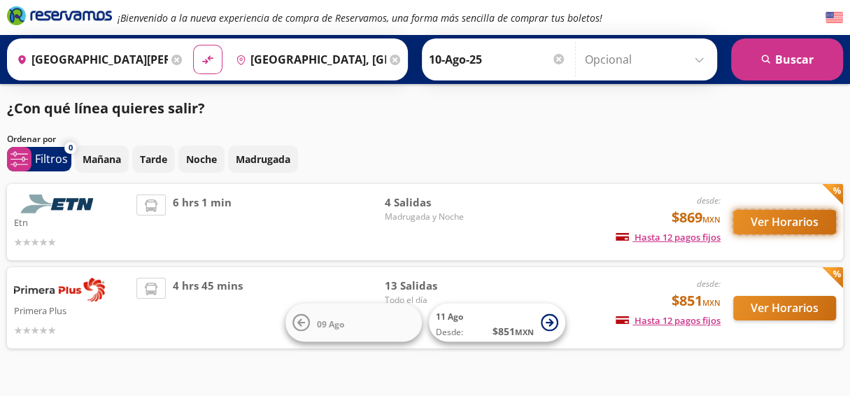
click at [786, 221] on button "Ver Horarios" at bounding box center [784, 222] width 103 height 24
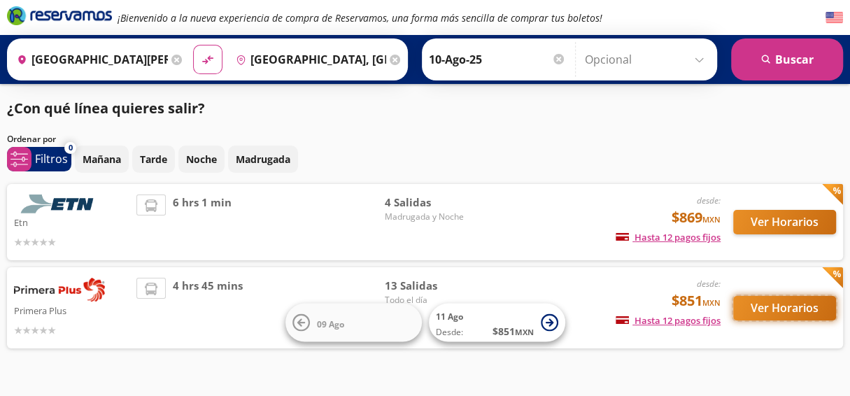
click at [768, 321] on button "Ver Horarios" at bounding box center [784, 308] width 103 height 24
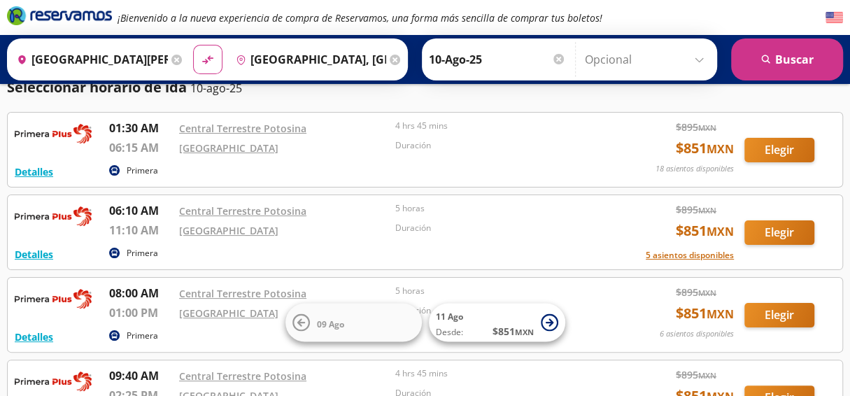
scroll to position [50, 0]
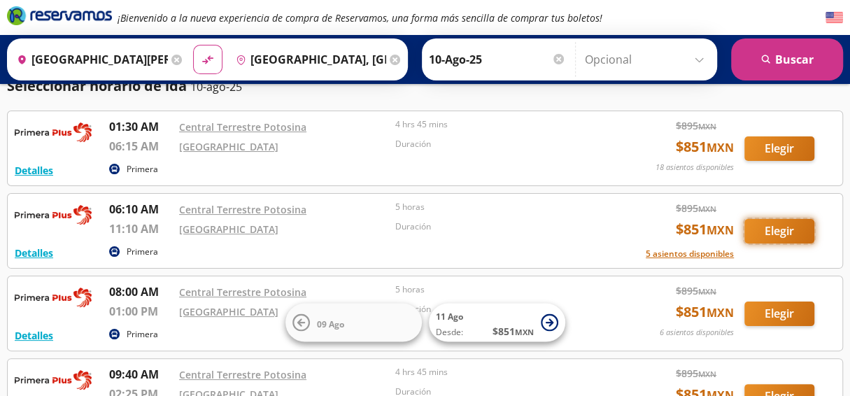
click at [783, 227] on button "Elegir" at bounding box center [780, 231] width 70 height 24
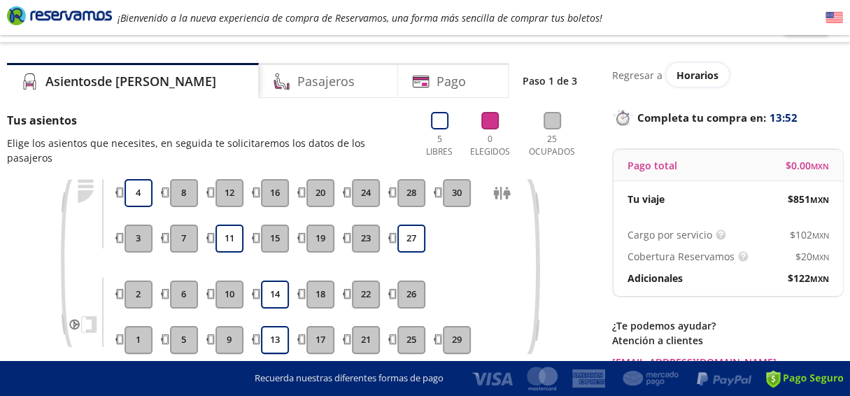
scroll to position [32, 0]
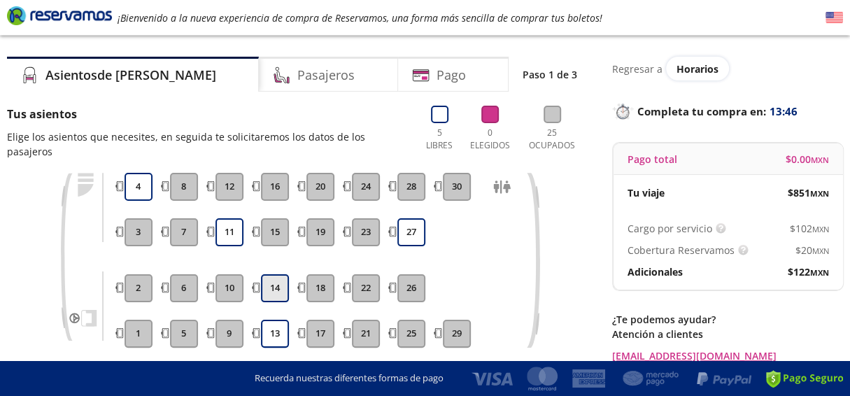
click at [281, 274] on button "14" at bounding box center [275, 288] width 28 height 28
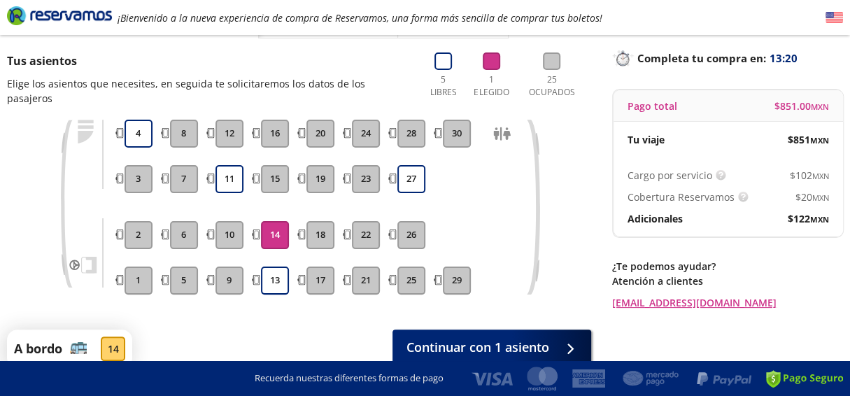
scroll to position [118, 0]
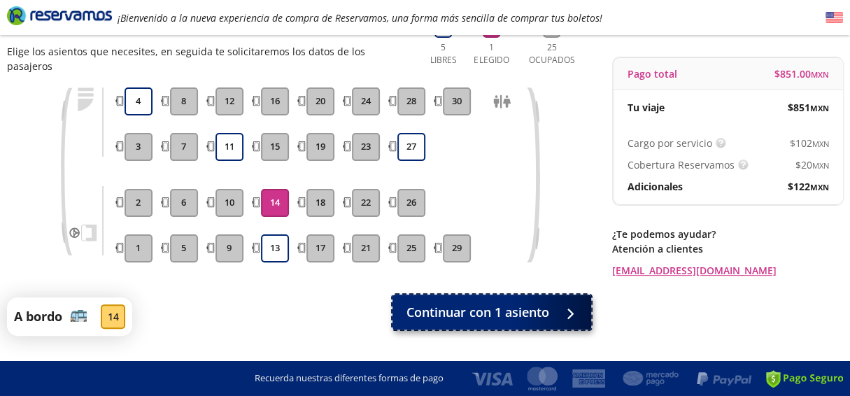
click at [466, 295] on button "Continuar con 1 asiento" at bounding box center [492, 312] width 199 height 35
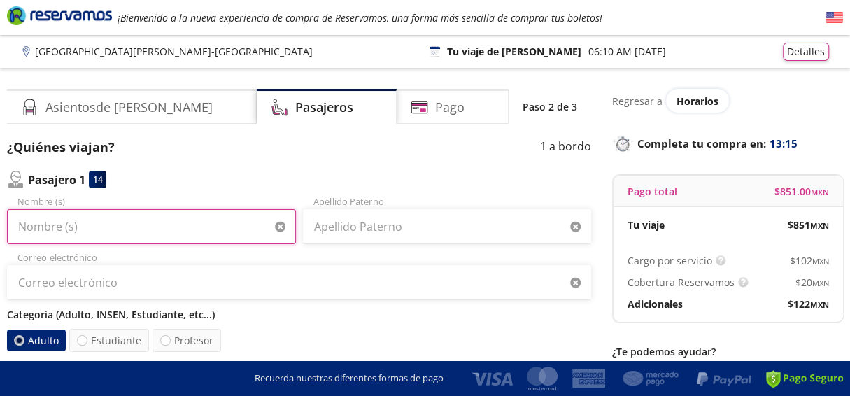
click at [127, 232] on input "Nombre (s)" at bounding box center [151, 226] width 289 height 35
type input "VICTOR"
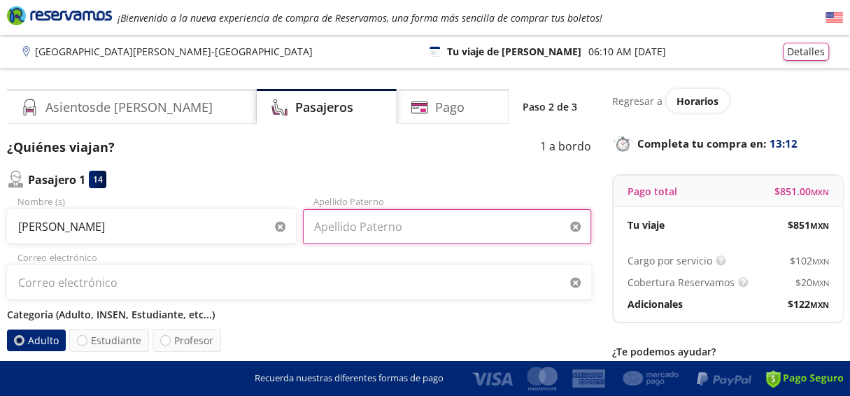
type input "T"
click at [330, 242] on input "T" at bounding box center [447, 226] width 289 height 35
drag, startPoint x: 365, startPoint y: 227, endPoint x: 246, endPoint y: 211, distance: 120.1
click at [246, 211] on div "VICTOR Nombre (s) T Apellido Paterno" at bounding box center [299, 219] width 584 height 49
type input "b"
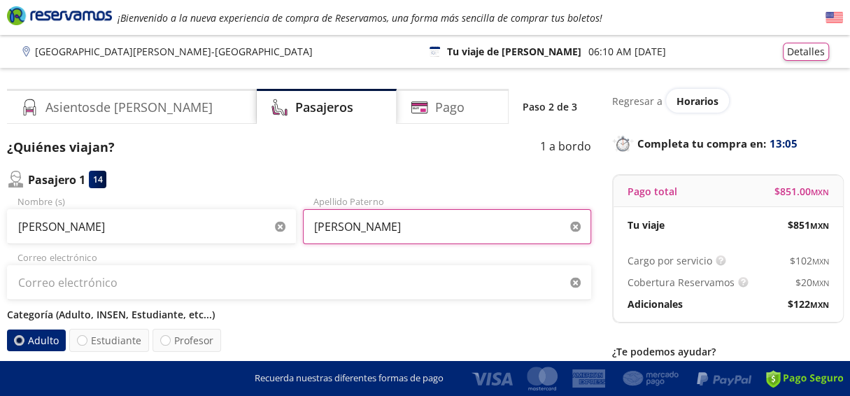
type input "BERNABE"
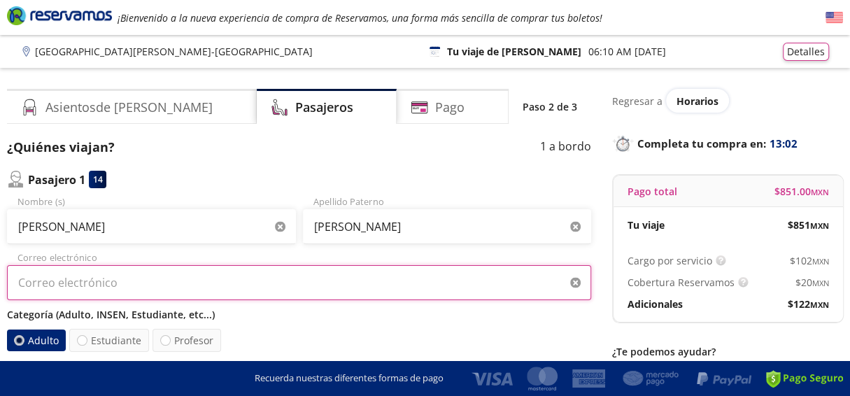
click at [276, 295] on input "Correo electrónico" at bounding box center [299, 282] width 584 height 35
type input "victorbt.86@gmail.com"
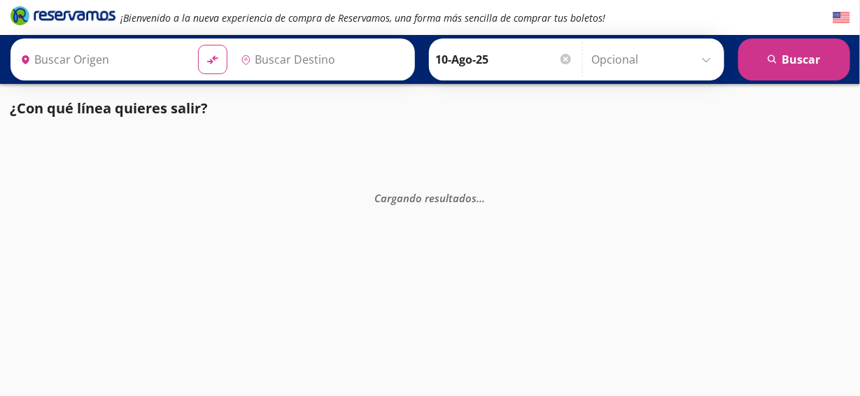
type input "[GEOGRAPHIC_DATA][PERSON_NAME], [GEOGRAPHIC_DATA][PERSON_NAME]"
type input "[GEOGRAPHIC_DATA], [GEOGRAPHIC_DATA]"
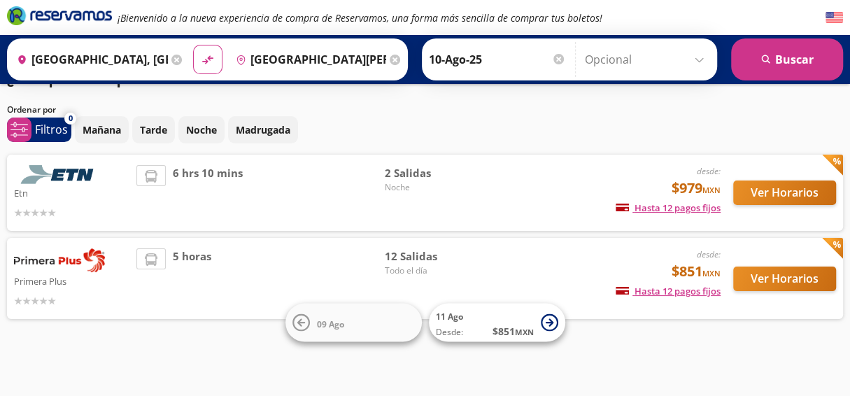
scroll to position [41, 0]
click at [767, 274] on button "Ver Horarios" at bounding box center [784, 279] width 103 height 24
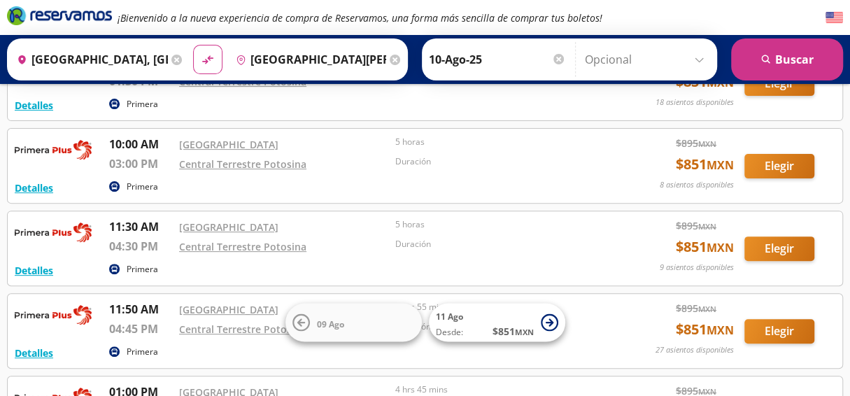
scroll to position [199, 0]
